Goal: Transaction & Acquisition: Book appointment/travel/reservation

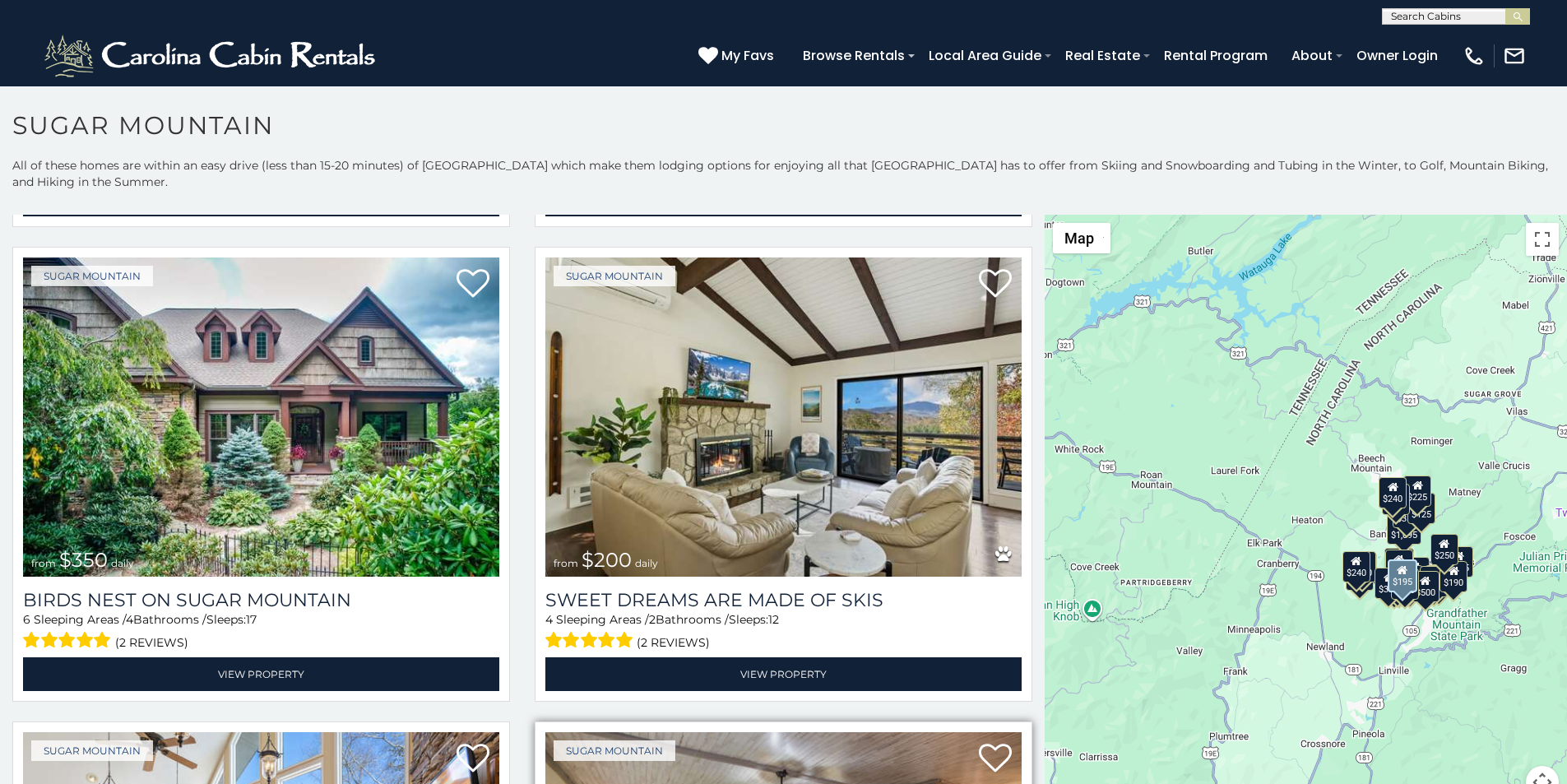
scroll to position [446, 0]
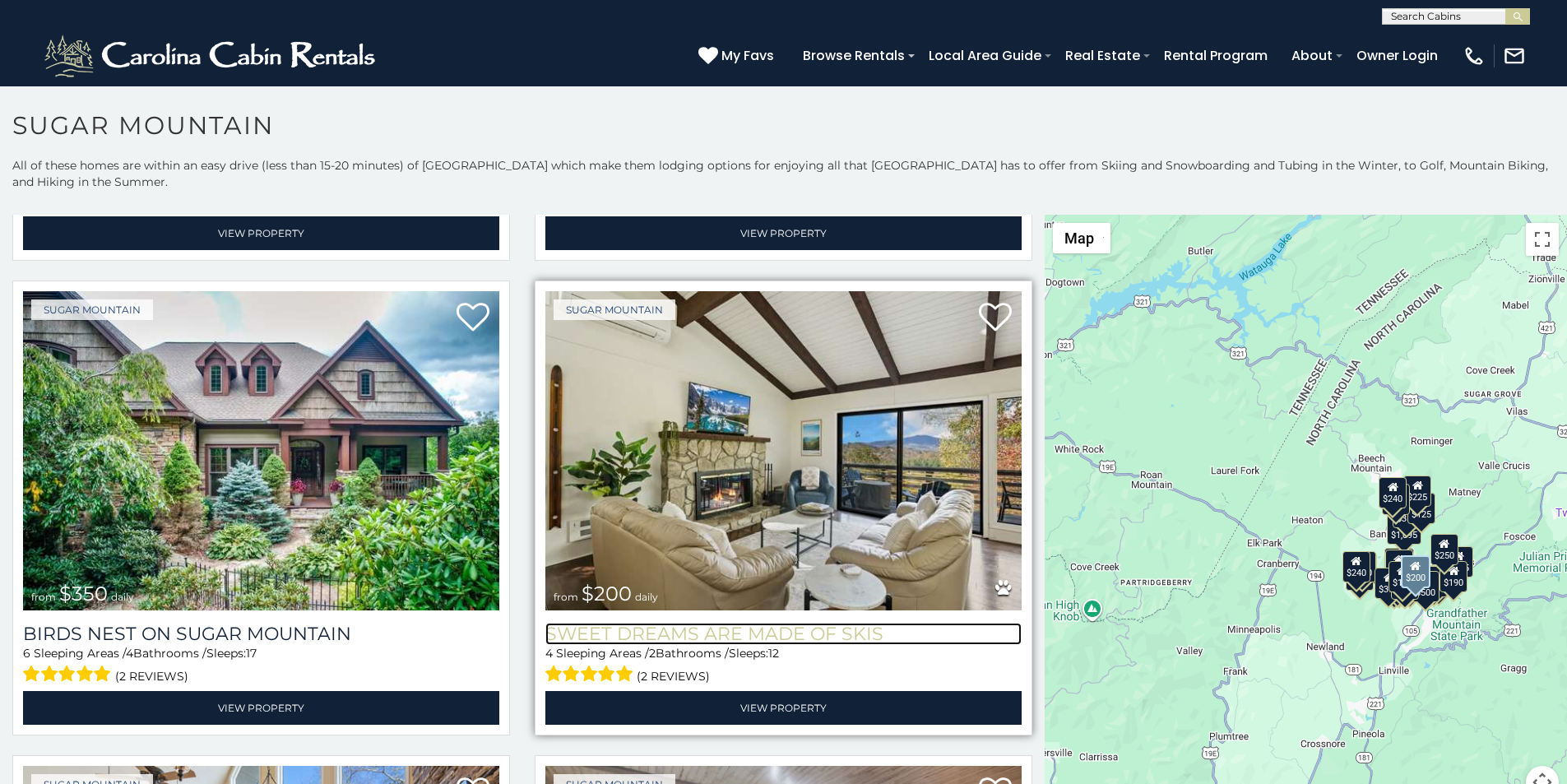
click at [585, 622] on h3 "Sweet Dreams Are Made Of Skis" at bounding box center [784, 633] width 476 height 22
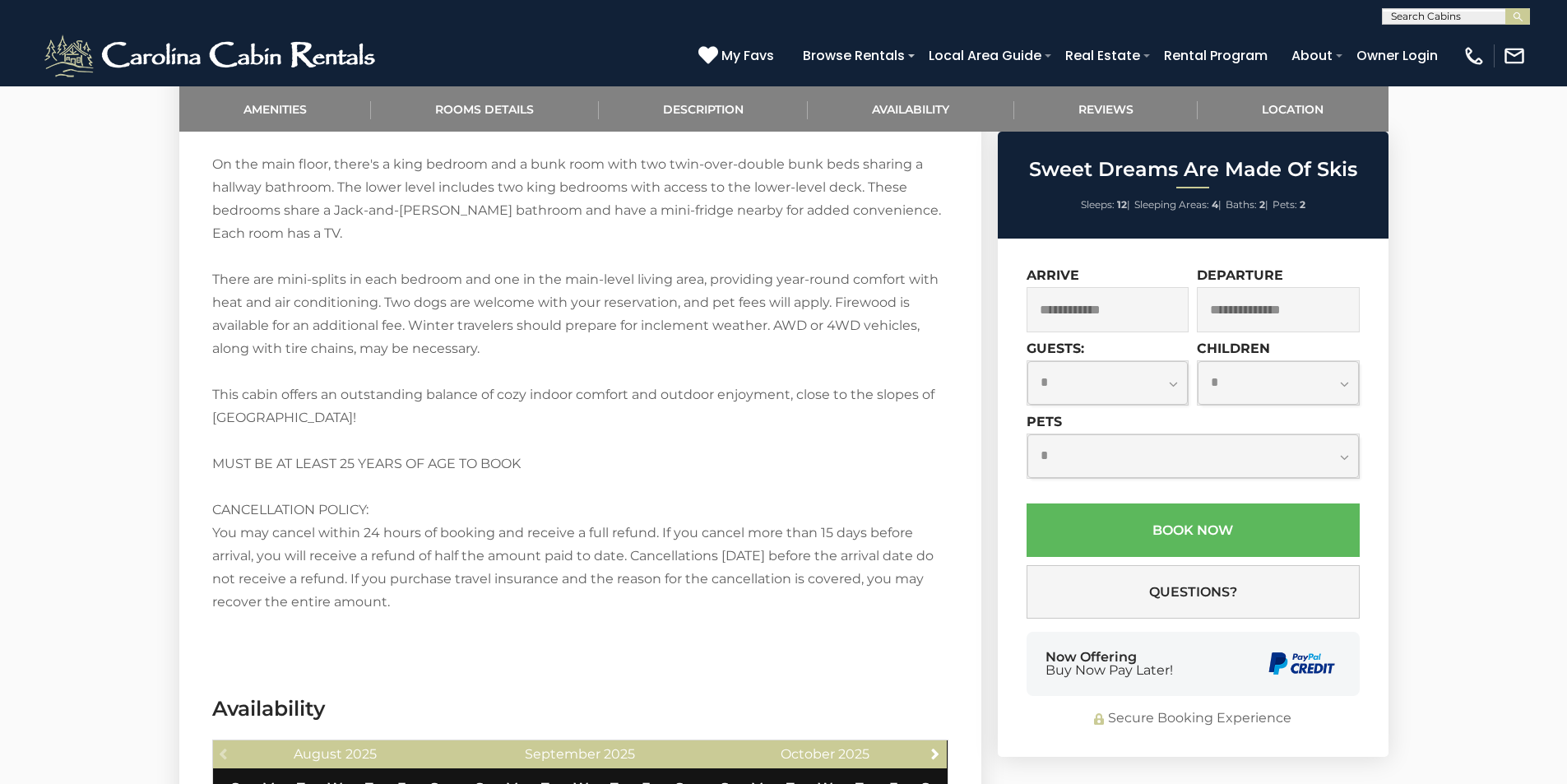
scroll to position [2330, 0]
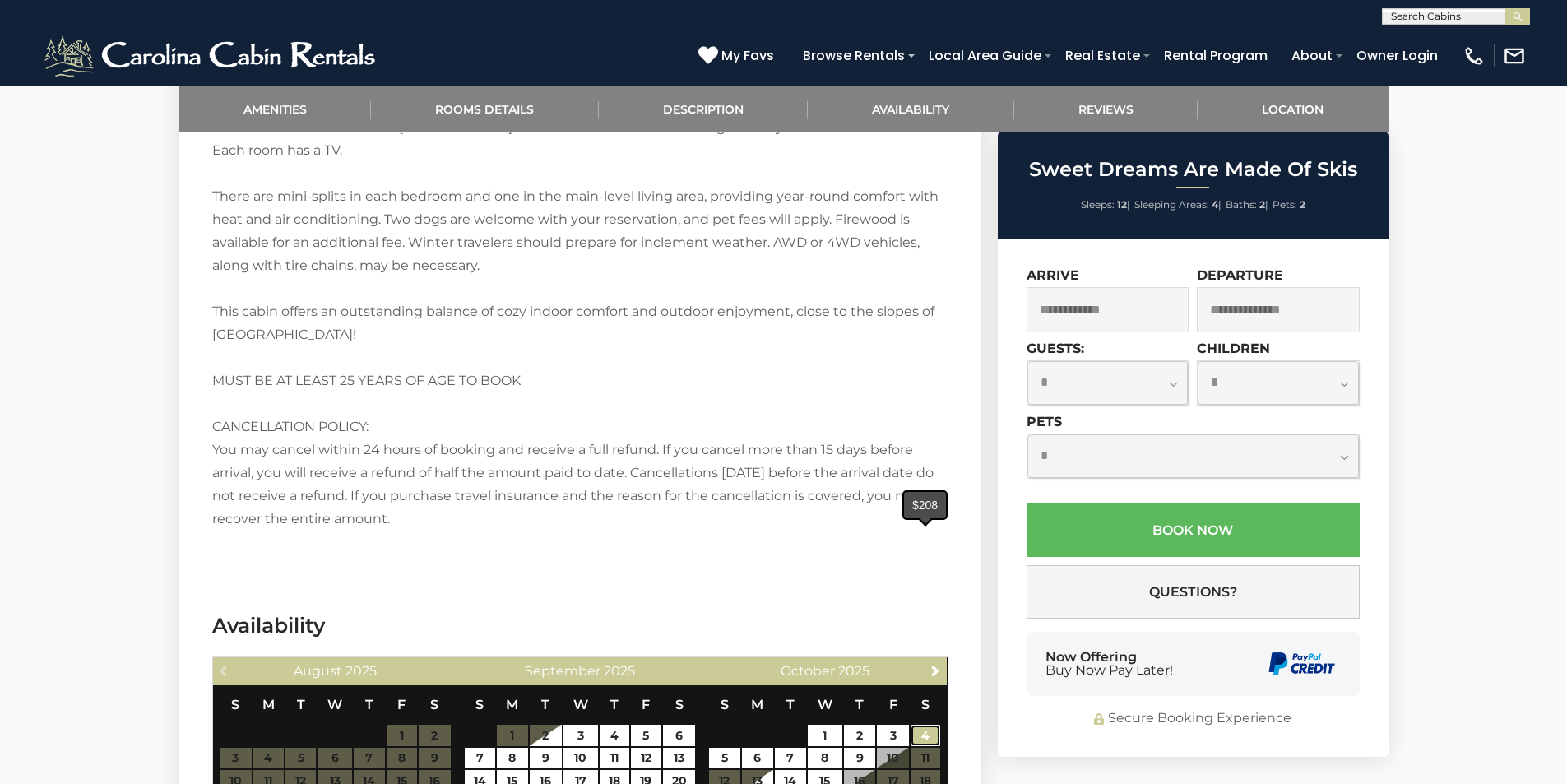
click at [916, 725] on link "4" at bounding box center [926, 735] width 29 height 22
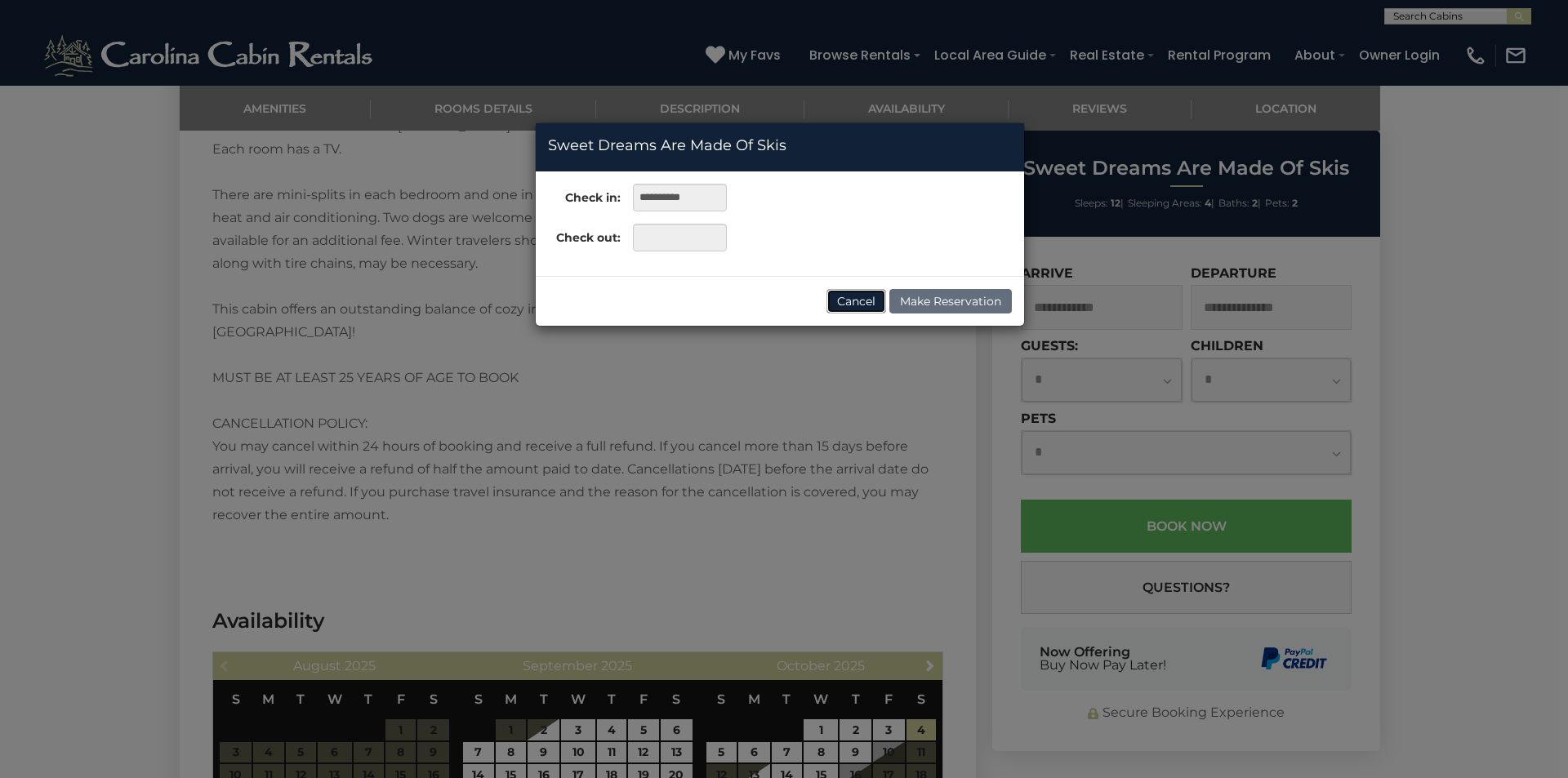
click at [862, 292] on button "Cancel" at bounding box center [856, 301] width 60 height 25
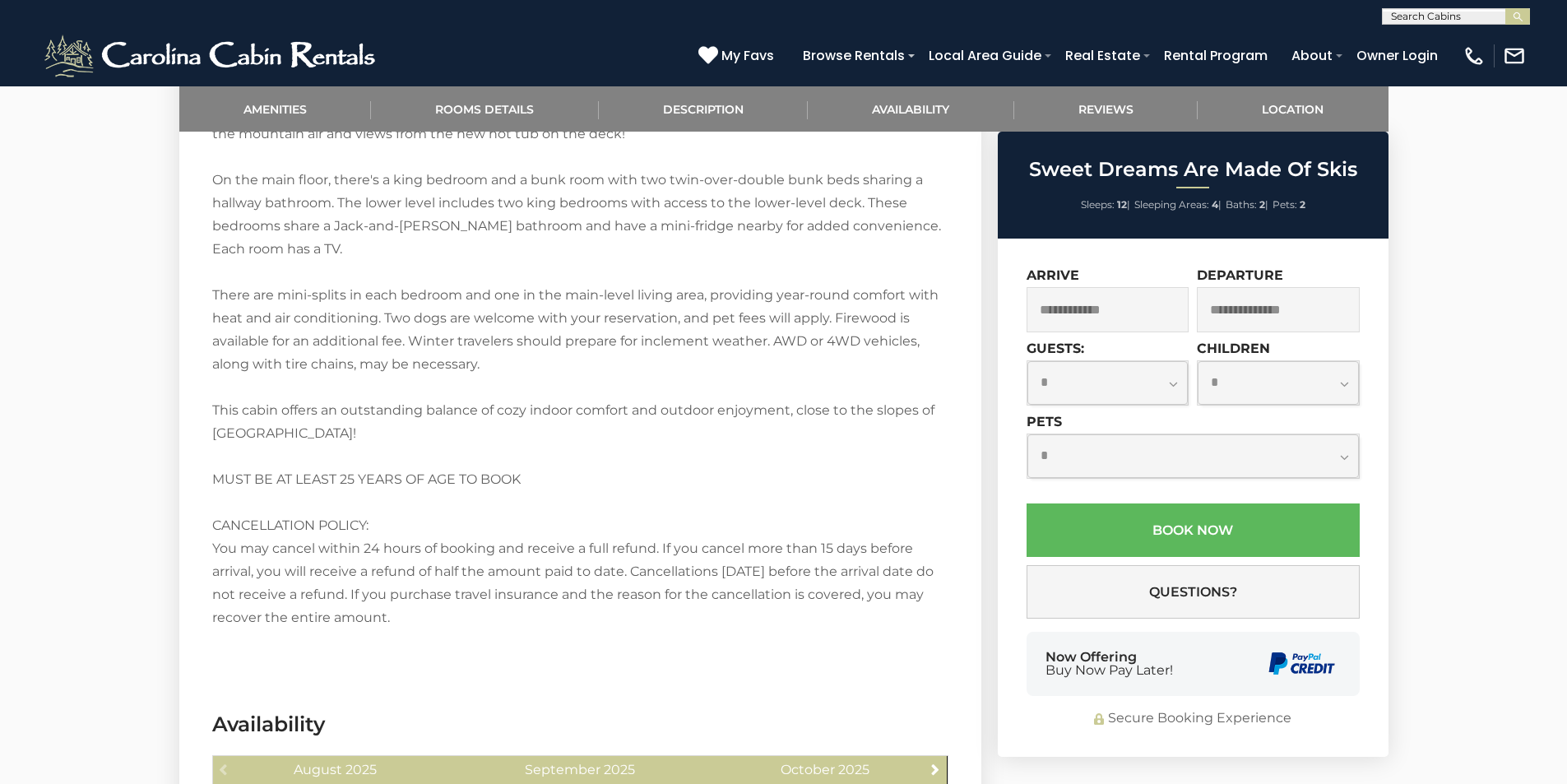
scroll to position [2227, 0]
type input "**********"
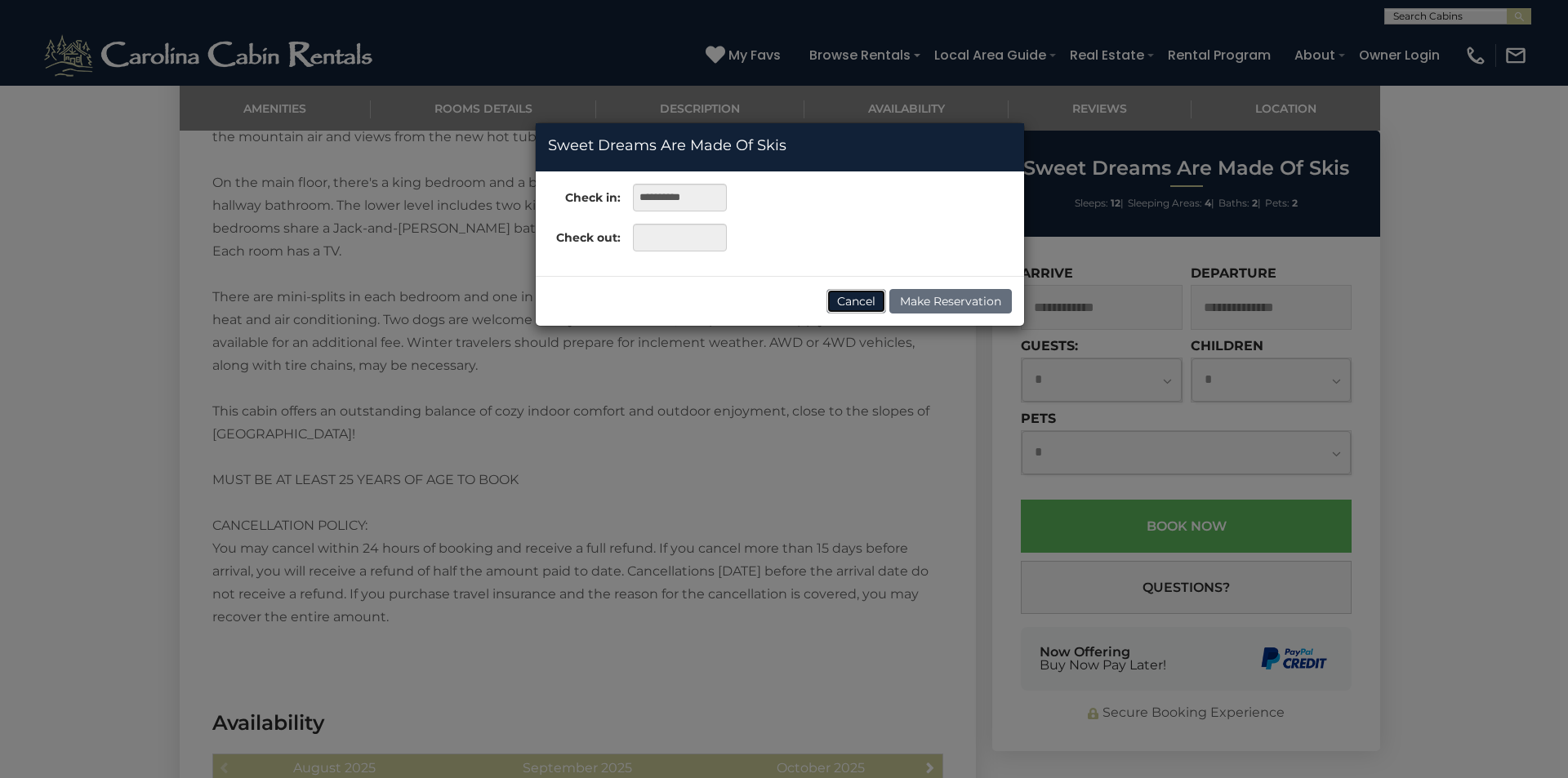
click at [856, 295] on button "Cancel" at bounding box center [856, 301] width 60 height 25
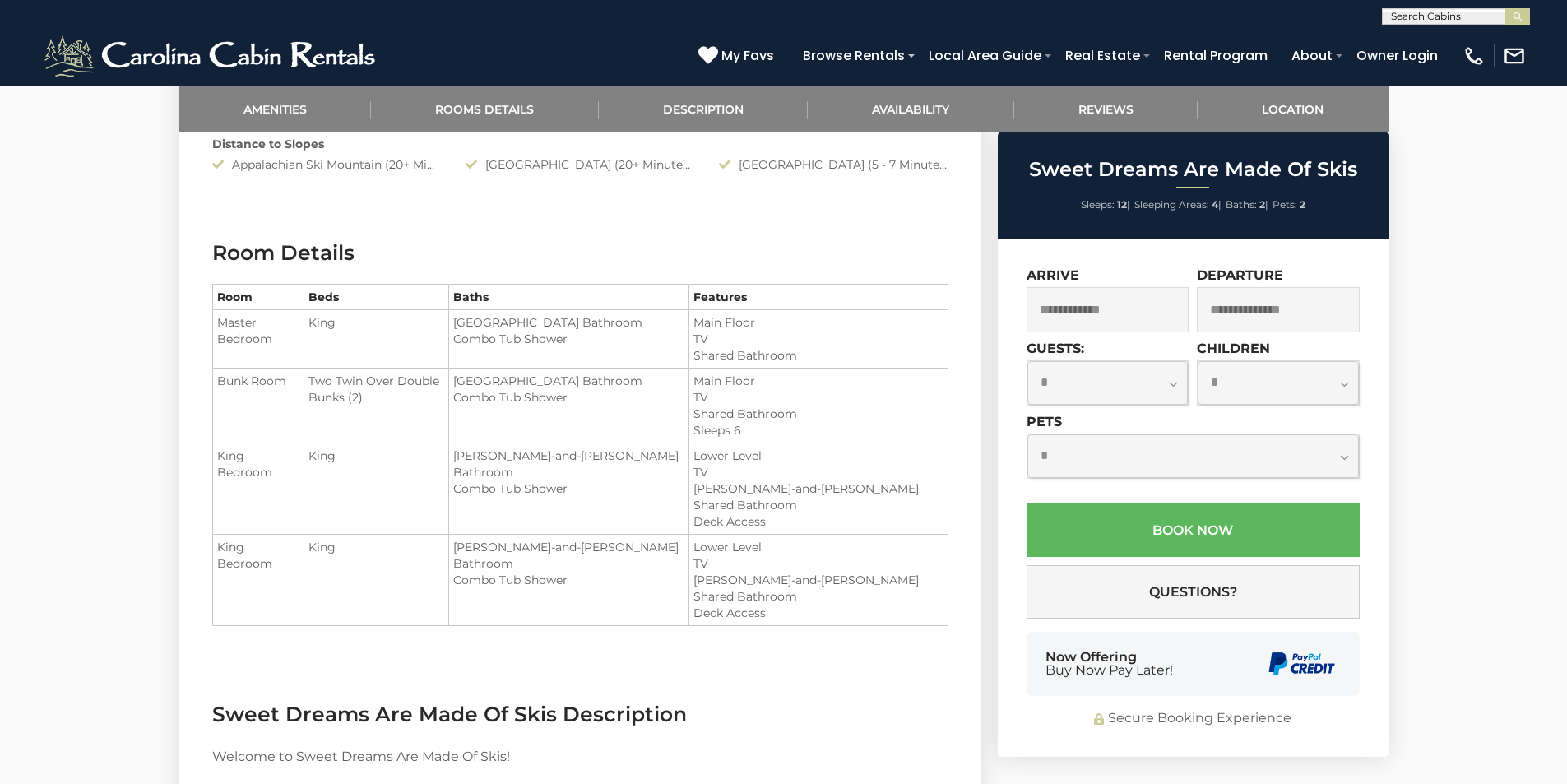
scroll to position [1233, 0]
